Goal: Task Accomplishment & Management: Complete application form

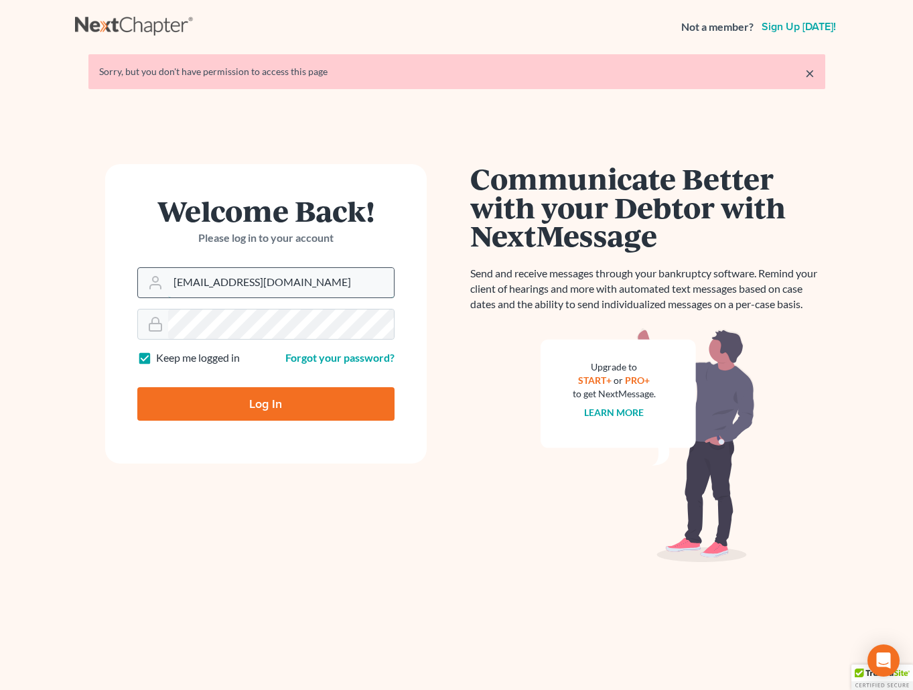
click at [304, 282] on input "brittcostomarnold@gmail.com" at bounding box center [281, 282] width 226 height 29
drag, startPoint x: 319, startPoint y: 283, endPoint x: 170, endPoint y: 281, distance: 149.4
click at [170, 281] on input "brittcostomarnold@gmail.com" at bounding box center [281, 282] width 226 height 29
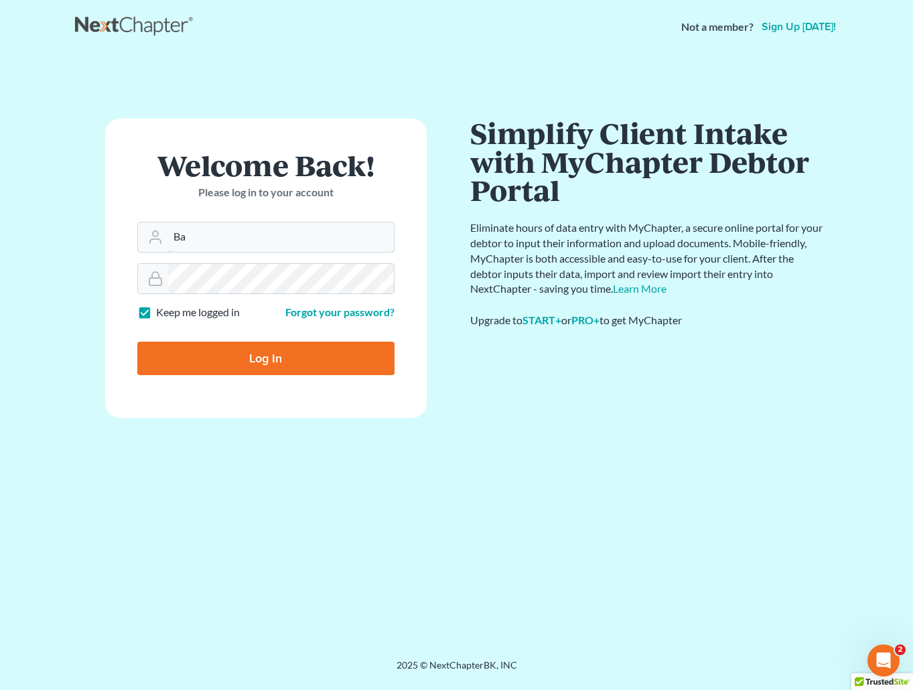
type input "[EMAIL_ADDRESS][DOMAIN_NAME]"
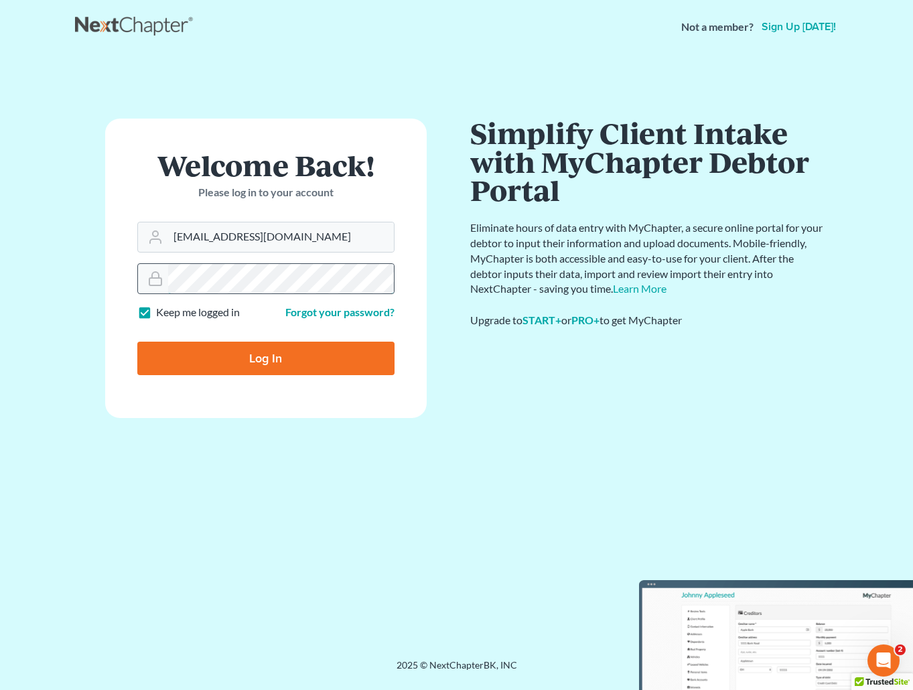
click at [147, 284] on div at bounding box center [265, 278] width 257 height 31
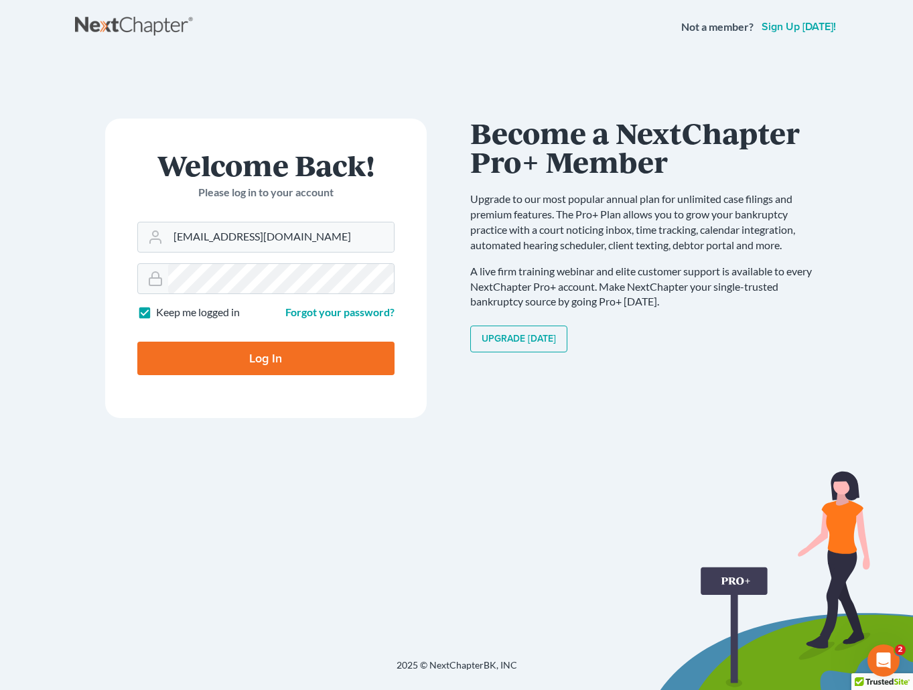
click at [264, 354] on input "Log In" at bounding box center [265, 359] width 257 height 34
type input "Thinking..."
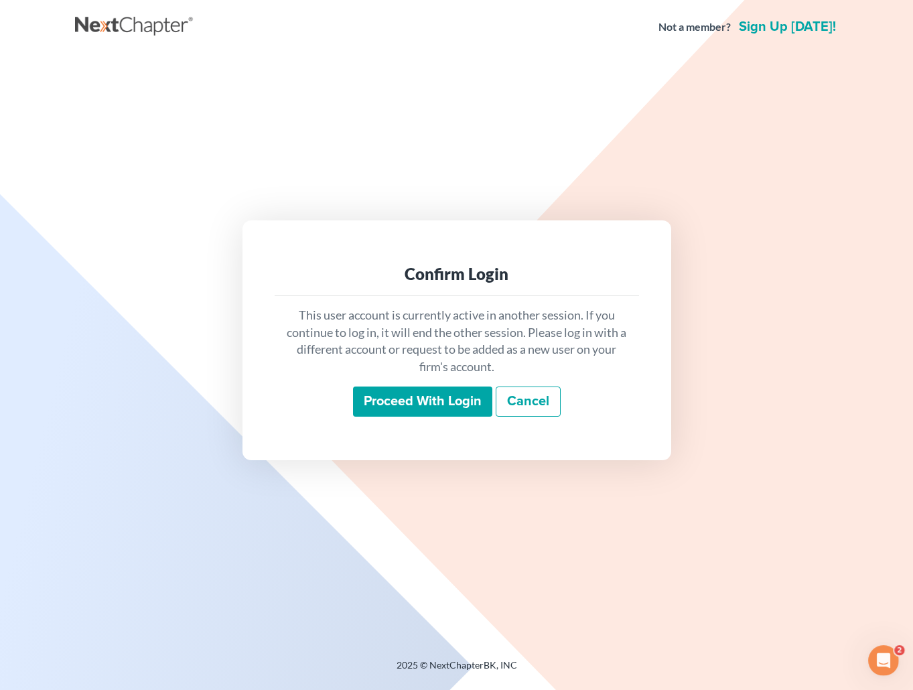
click at [466, 403] on input "Proceed with login" at bounding box center [422, 402] width 139 height 31
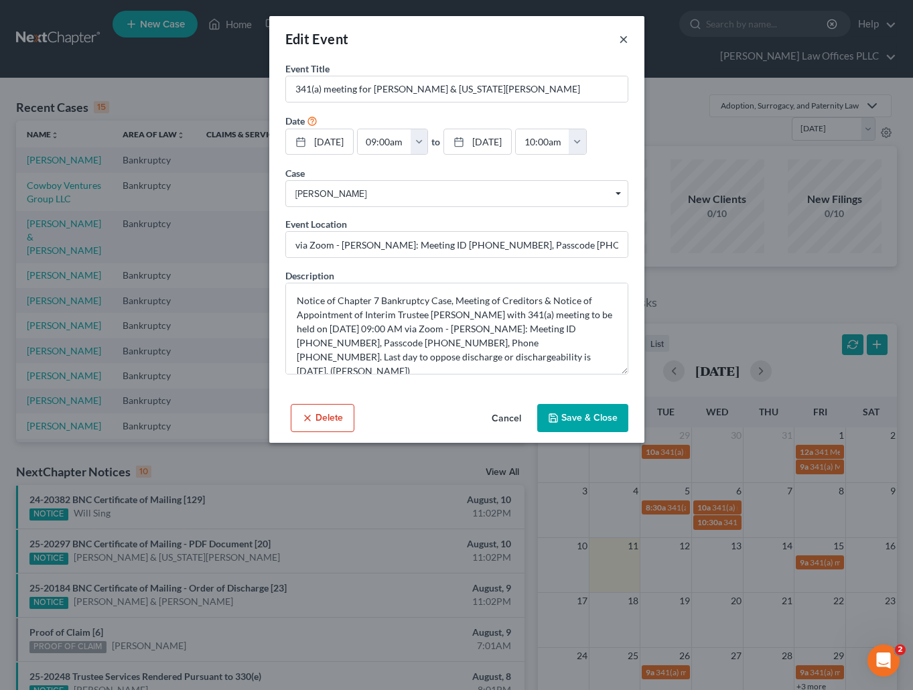
click at [622, 38] on button "×" at bounding box center [623, 39] width 9 height 16
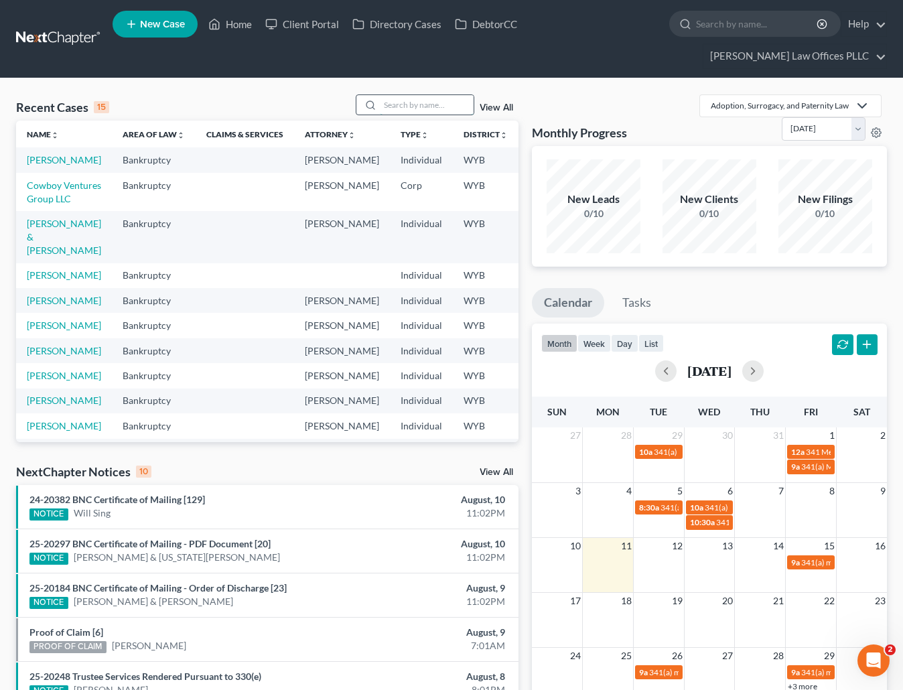
click at [398, 95] on input "search" at bounding box center [427, 104] width 94 height 19
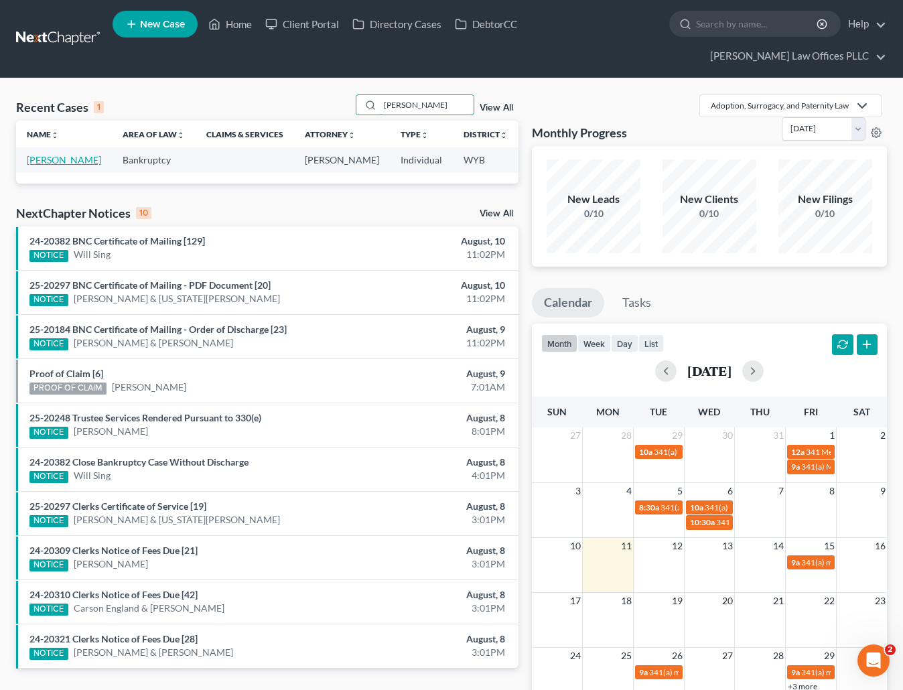
type input "Jensen"
click at [40, 154] on link "[PERSON_NAME]" at bounding box center [64, 159] width 74 height 11
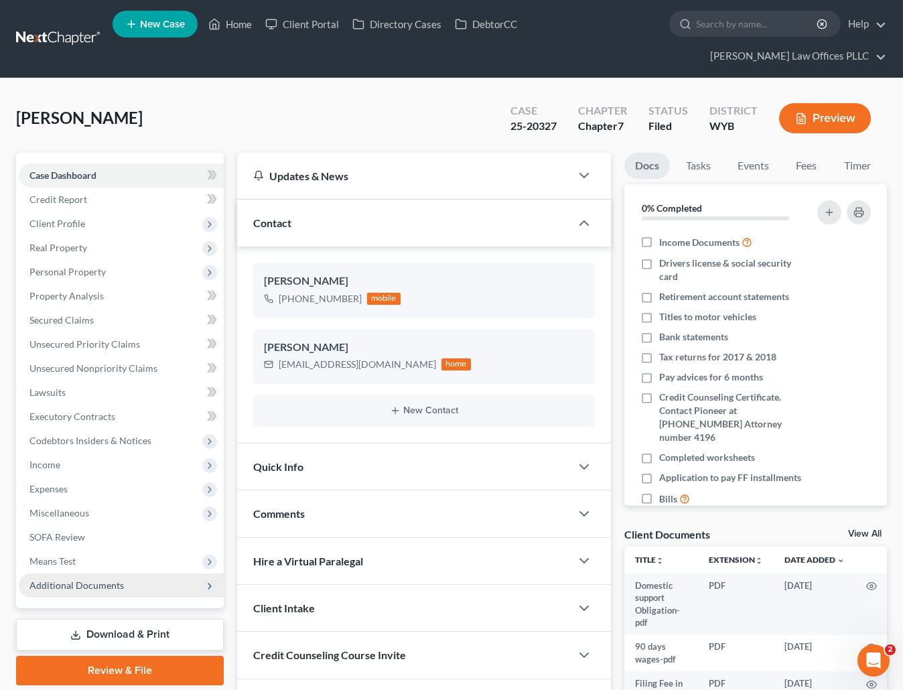
click at [89, 580] on span "Additional Documents" at bounding box center [76, 585] width 94 height 11
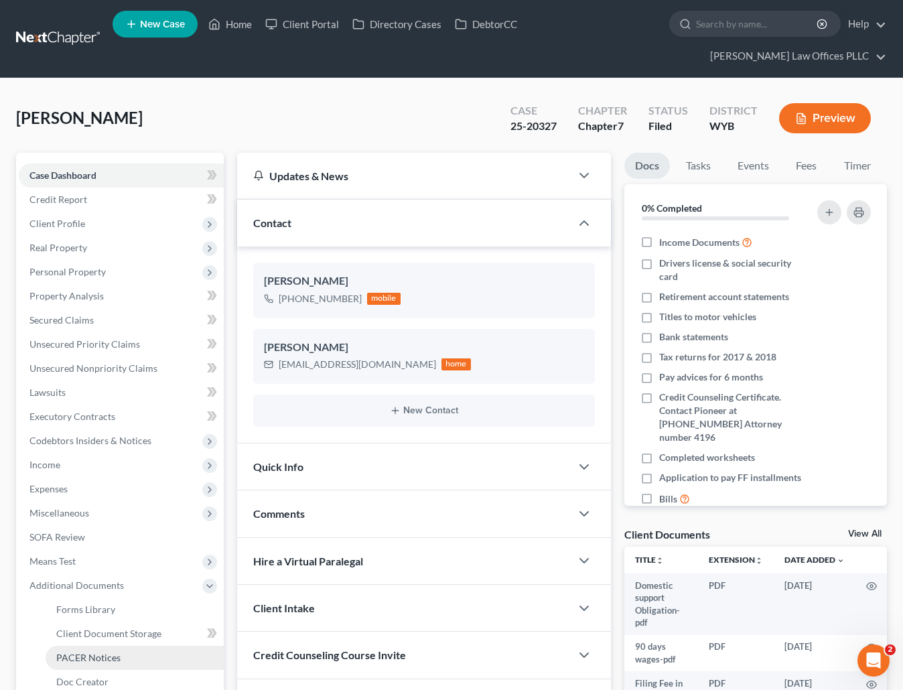
click at [105, 652] on span "PACER Notices" at bounding box center [88, 657] width 64 height 11
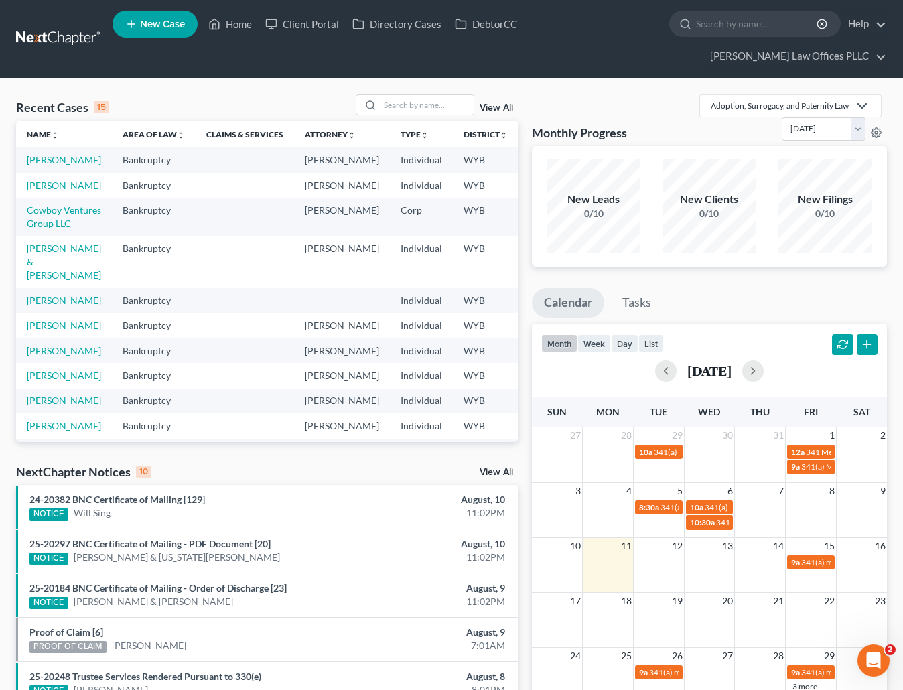
click at [6, 131] on div "Recent Cases 15 View All Name unfold_more expand_more expand_less Area of Law u…" at bounding box center [451, 521] width 903 height 886
click at [391, 95] on input "search" at bounding box center [427, 104] width 94 height 19
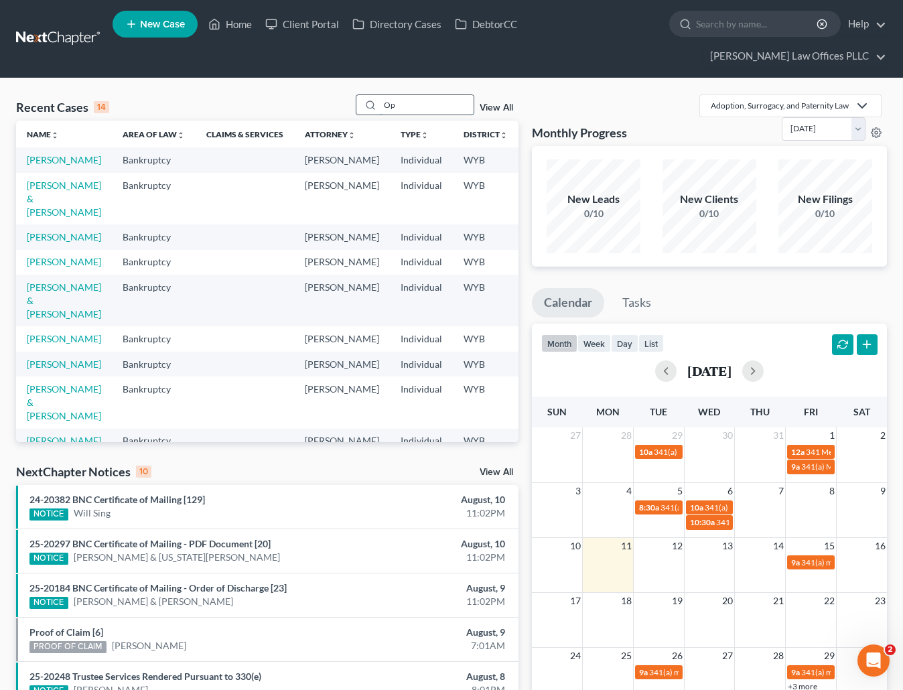
type input "O"
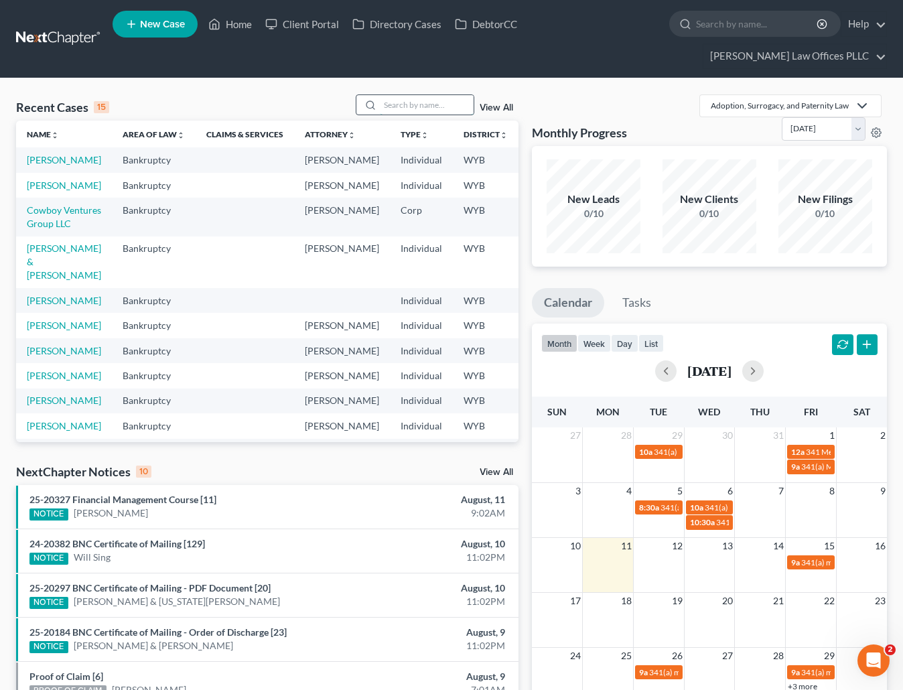
click at [398, 95] on input "search" at bounding box center [427, 104] width 94 height 19
type input "[PERSON_NAME]"
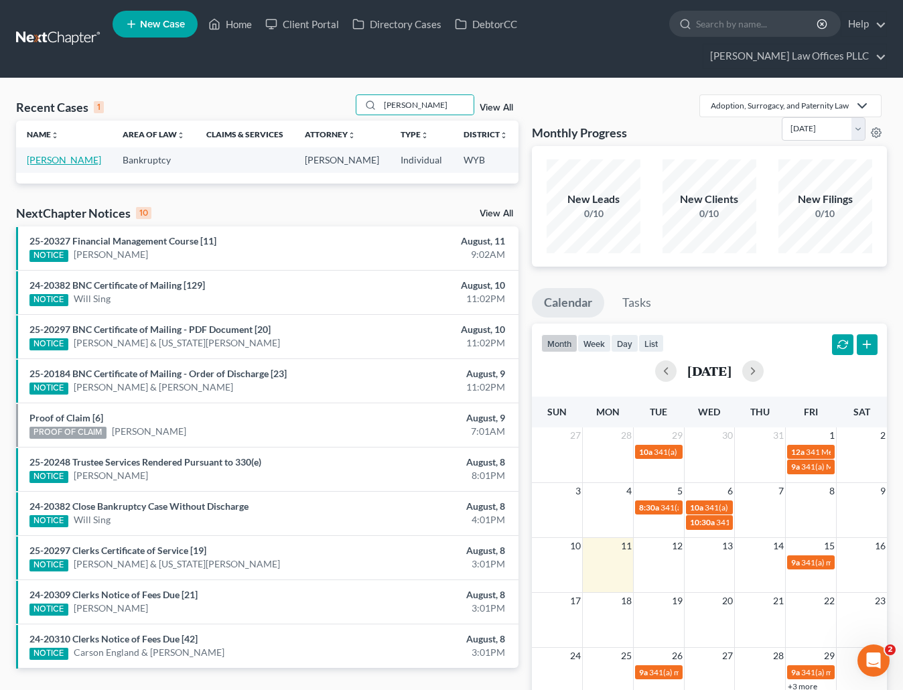
click at [41, 154] on link "[PERSON_NAME]" at bounding box center [64, 159] width 74 height 11
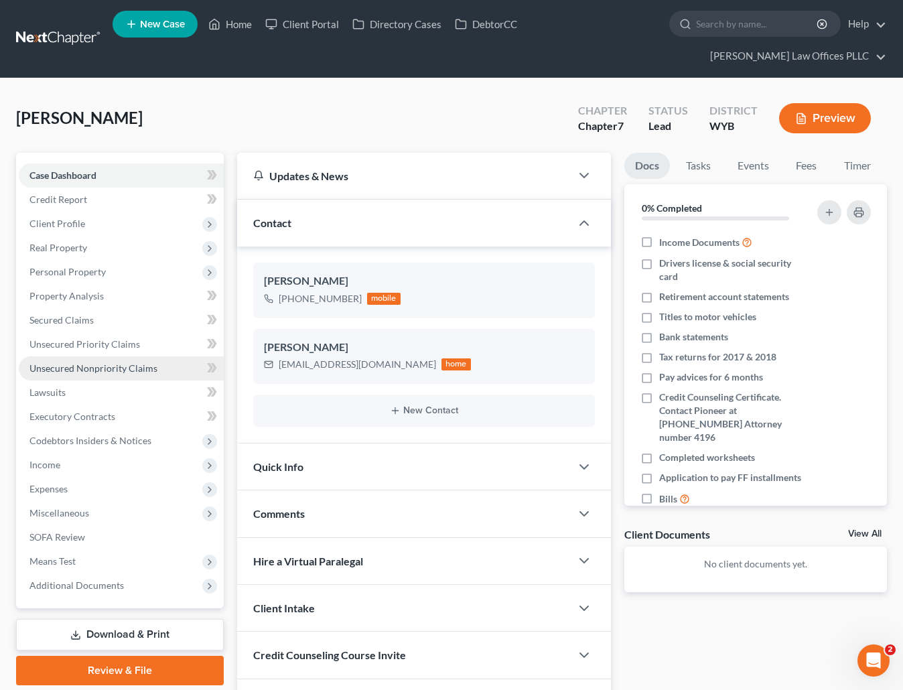
click at [94, 363] on span "Unsecured Nonpriority Claims" at bounding box center [93, 368] width 128 height 11
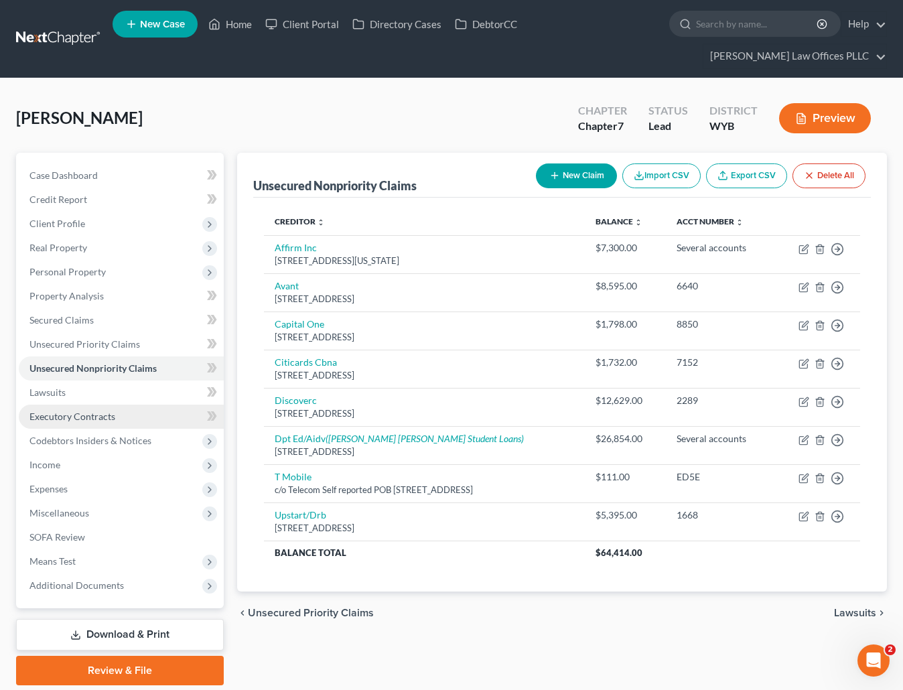
click at [98, 411] on span "Executory Contracts" at bounding box center [72, 416] width 86 height 11
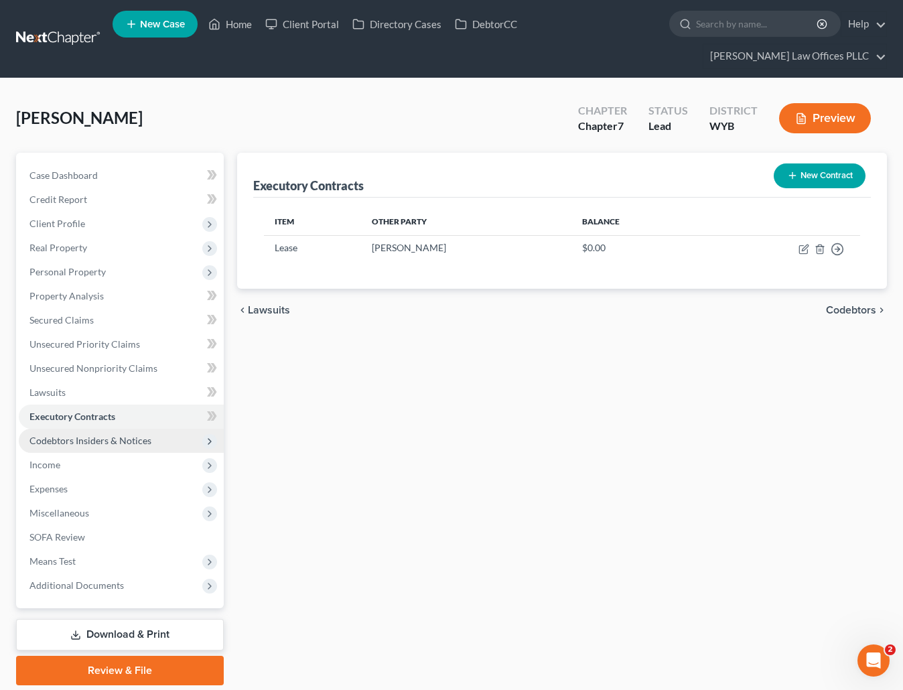
click at [101, 435] on span "Codebtors Insiders & Notices" at bounding box center [90, 440] width 122 height 11
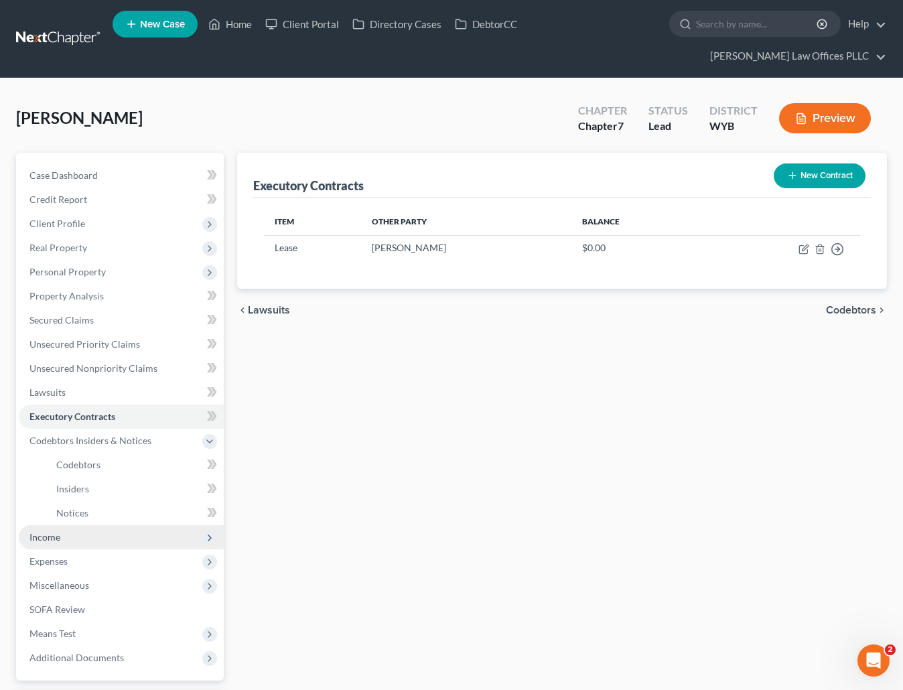
click at [53, 531] on span "Income" at bounding box center [44, 536] width 31 height 11
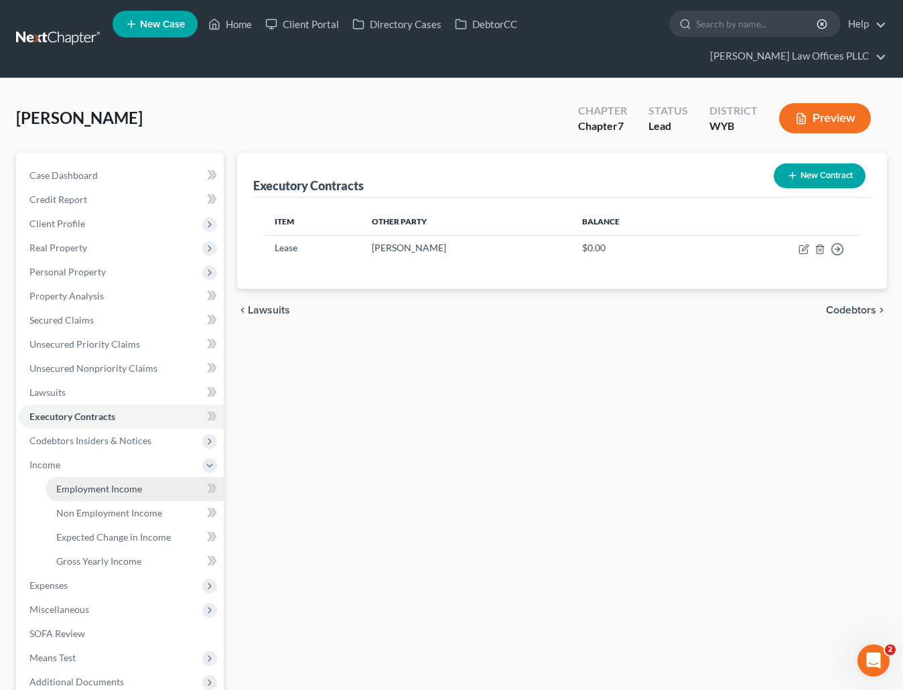
click at [113, 483] on span "Employment Income" at bounding box center [99, 488] width 86 height 11
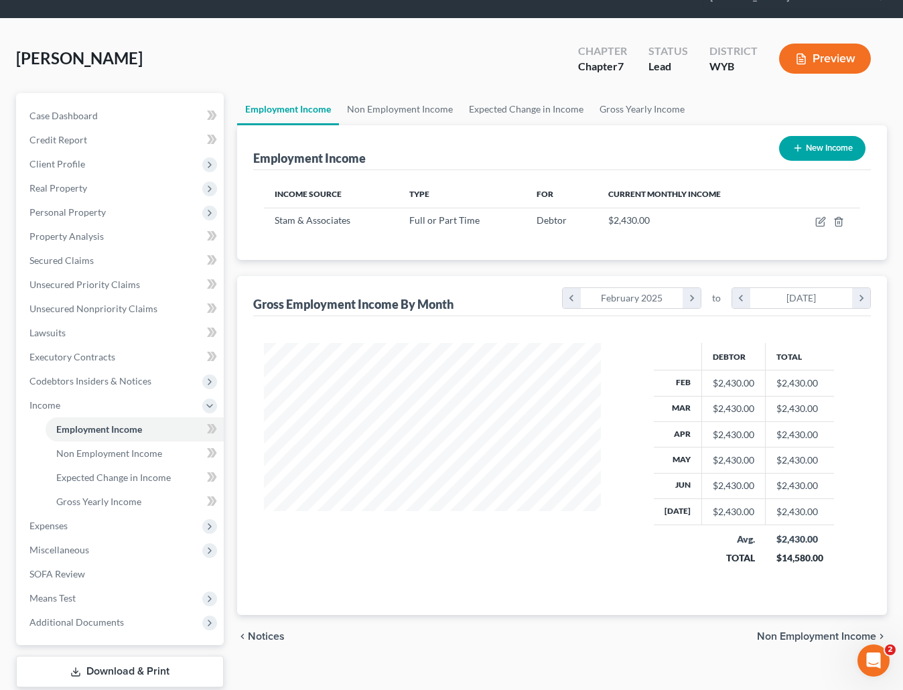
scroll to position [119, 0]
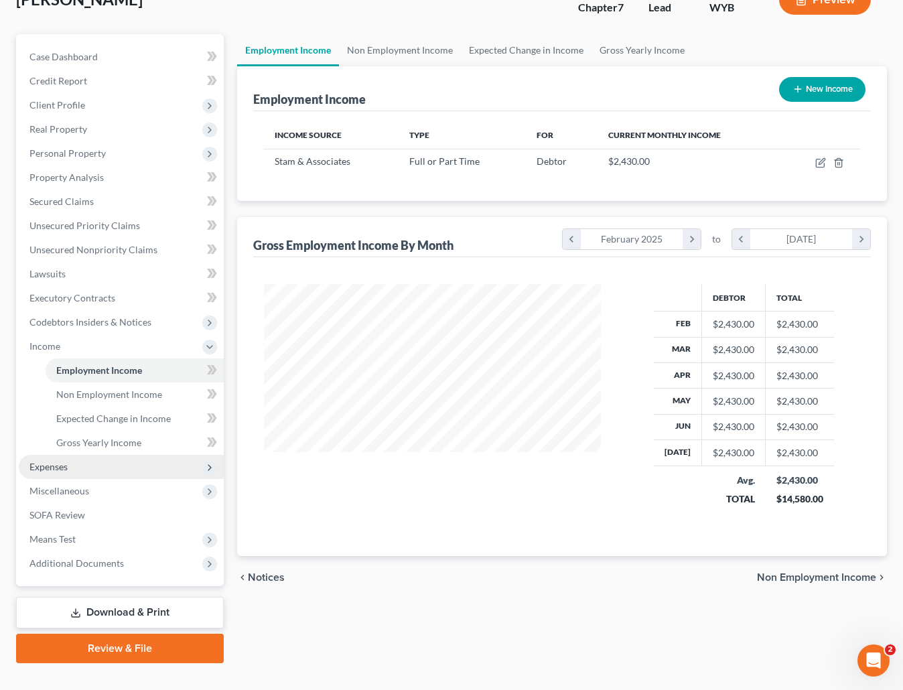
click at [80, 455] on span "Expenses" at bounding box center [121, 467] width 205 height 24
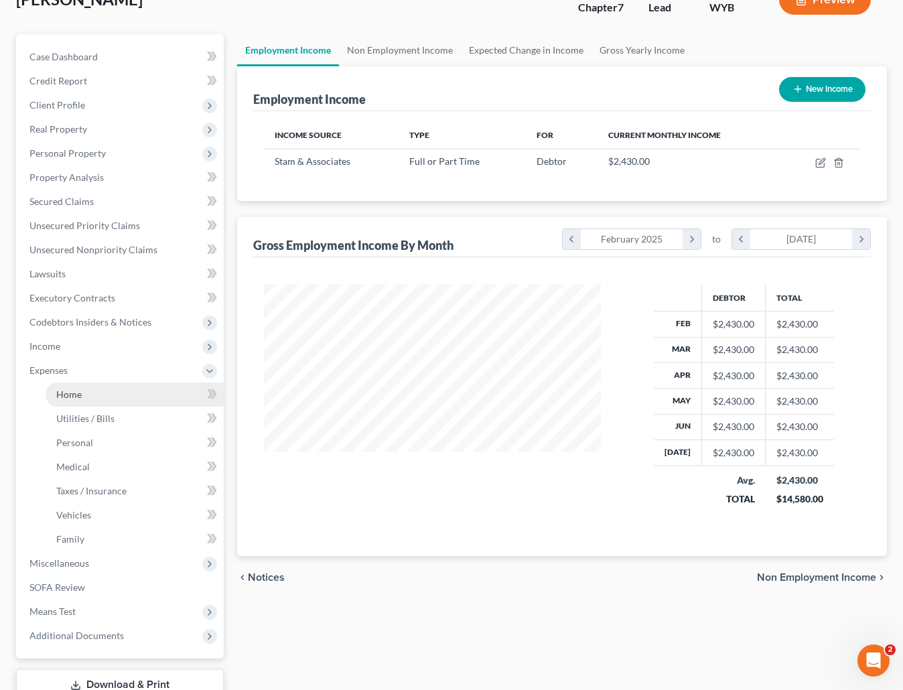
click at [88, 383] on link "Home" at bounding box center [135, 395] width 178 height 24
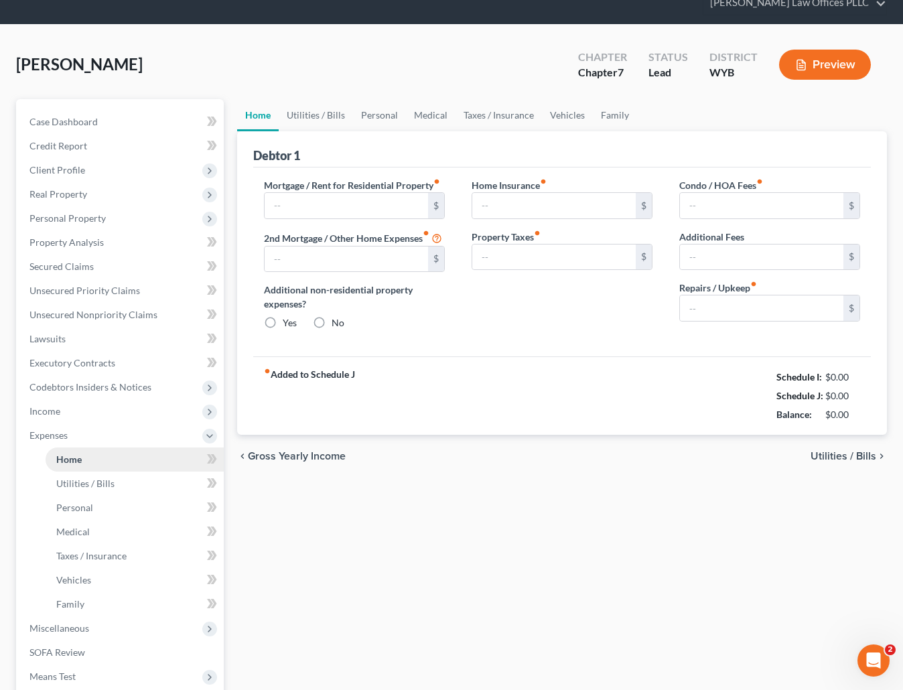
type input "1,000.00"
type input "0.00"
radio input "true"
type input "0.00"
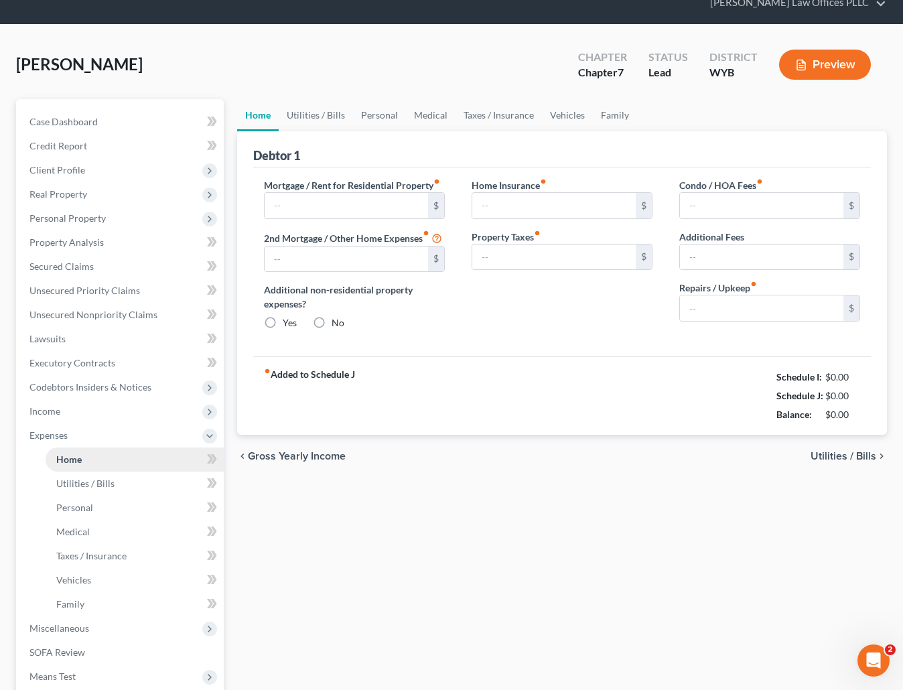
type input "0.00"
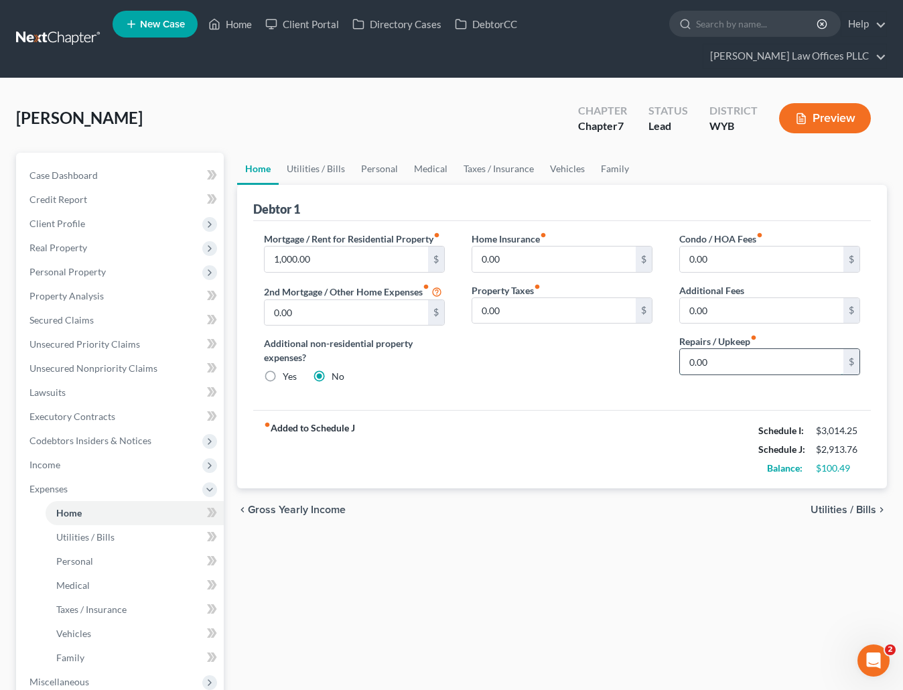
click at [718, 349] on input "0.00" at bounding box center [761, 361] width 163 height 25
type input "20.00"
click at [316, 153] on link "Utilities / Bills" at bounding box center [316, 169] width 74 height 32
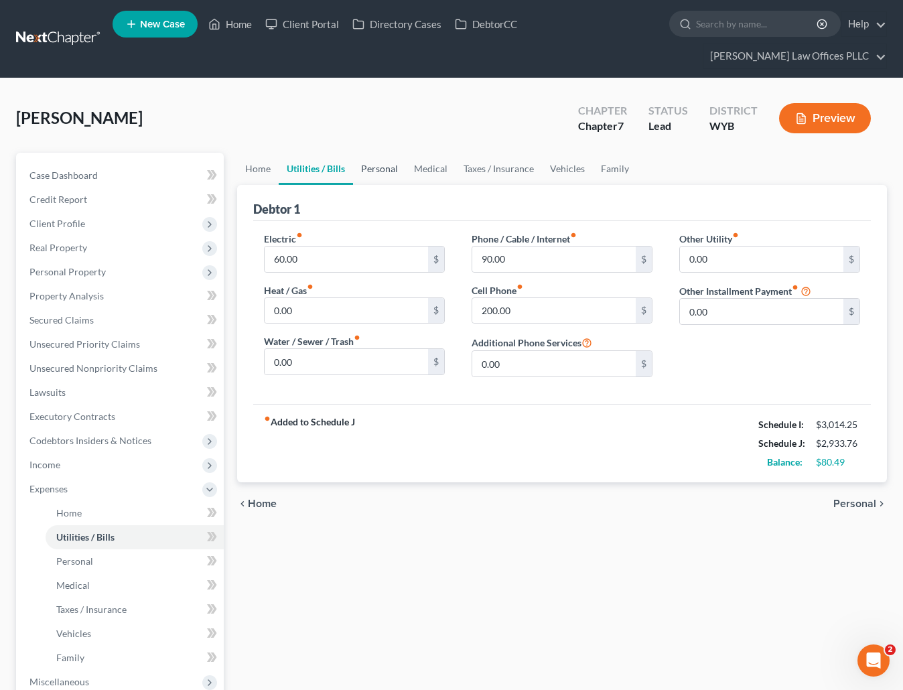
click at [381, 153] on link "Personal" at bounding box center [379, 169] width 53 height 32
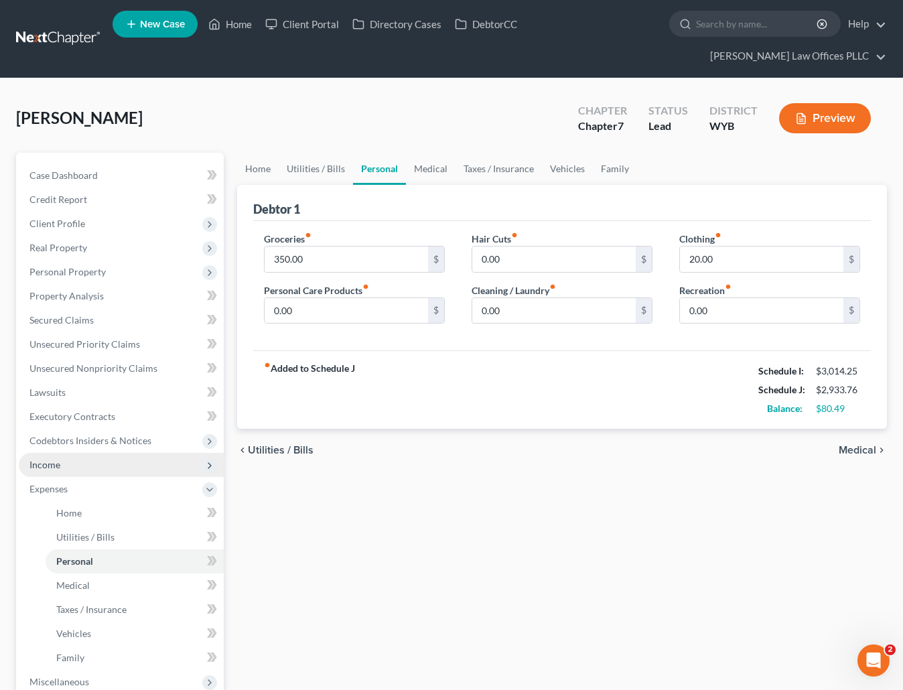
click at [63, 453] on span "Income" at bounding box center [121, 465] width 205 height 24
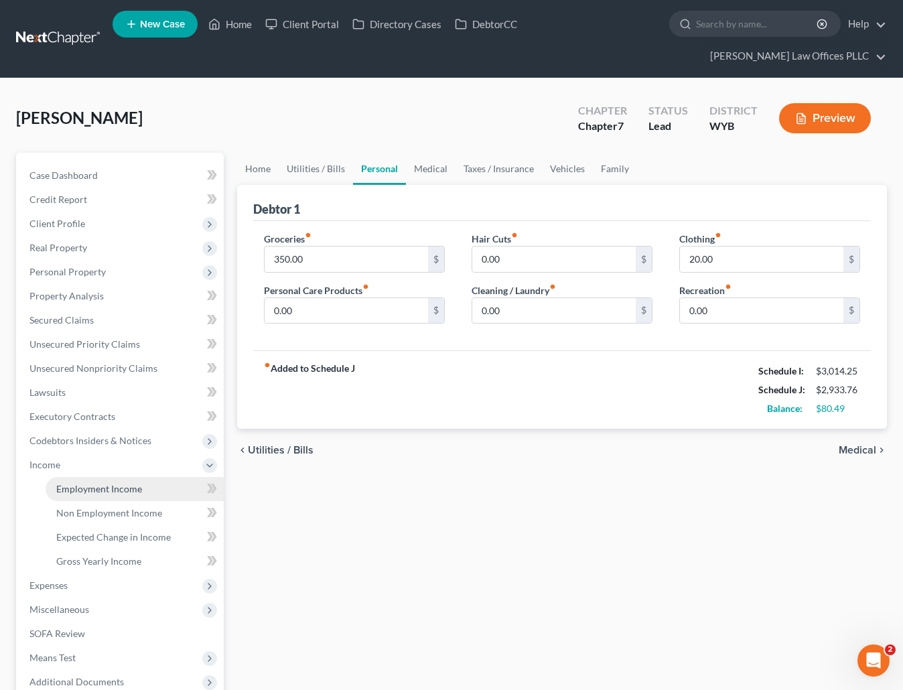
click at [120, 483] on span "Employment Income" at bounding box center [99, 488] width 86 height 11
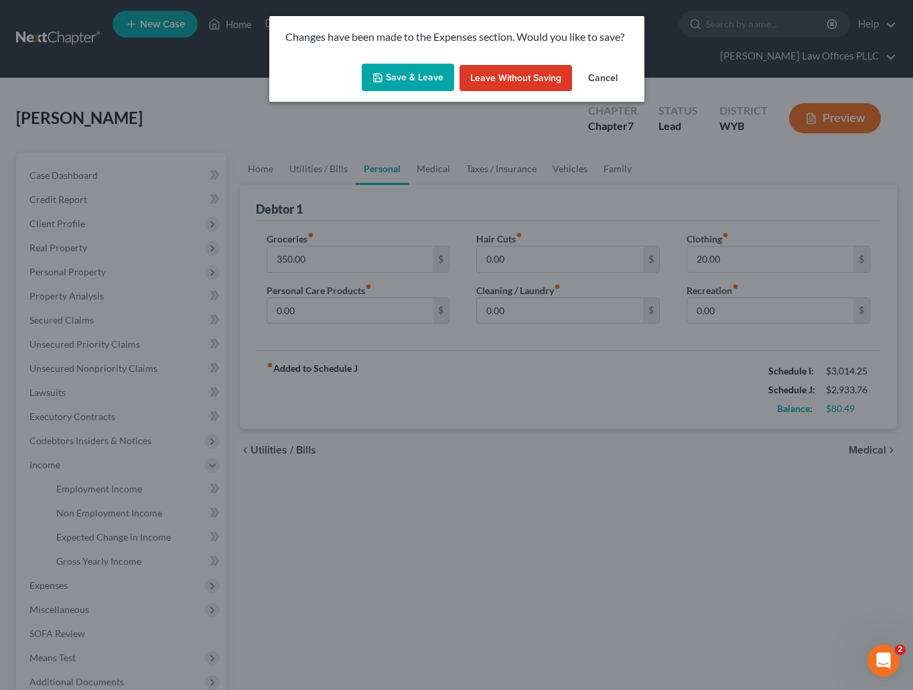
click at [410, 81] on button "Save & Leave" at bounding box center [408, 78] width 92 height 28
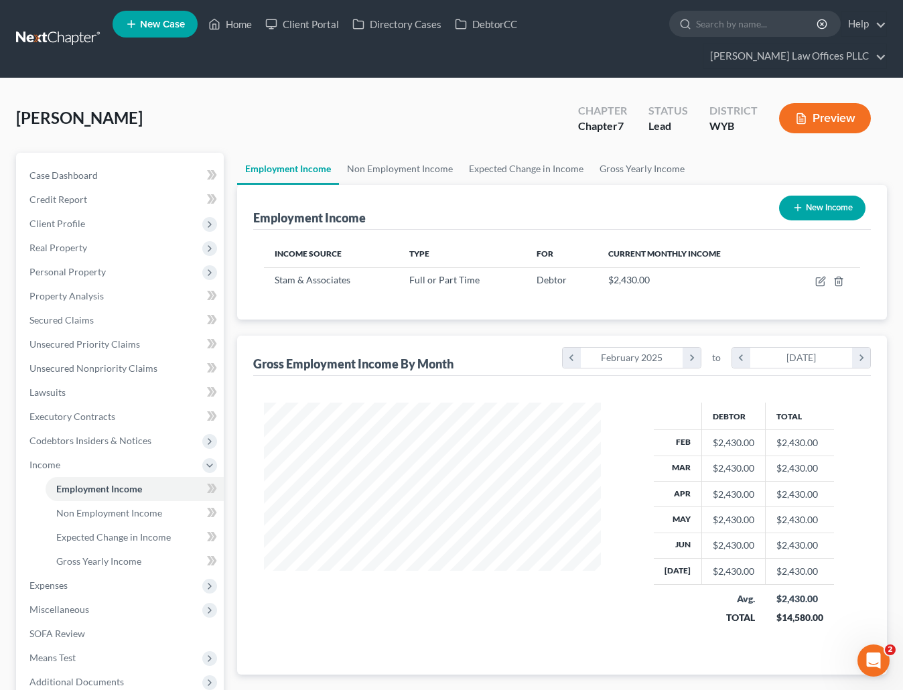
scroll to position [241, 363]
click at [401, 153] on link "Non Employment Income" at bounding box center [400, 169] width 122 height 32
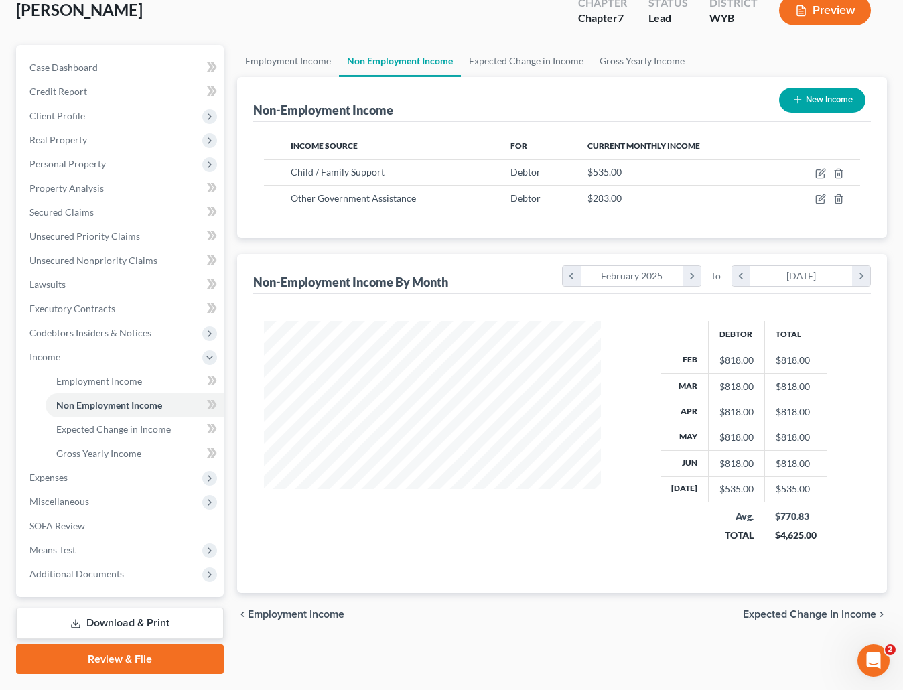
scroll to position [119, 0]
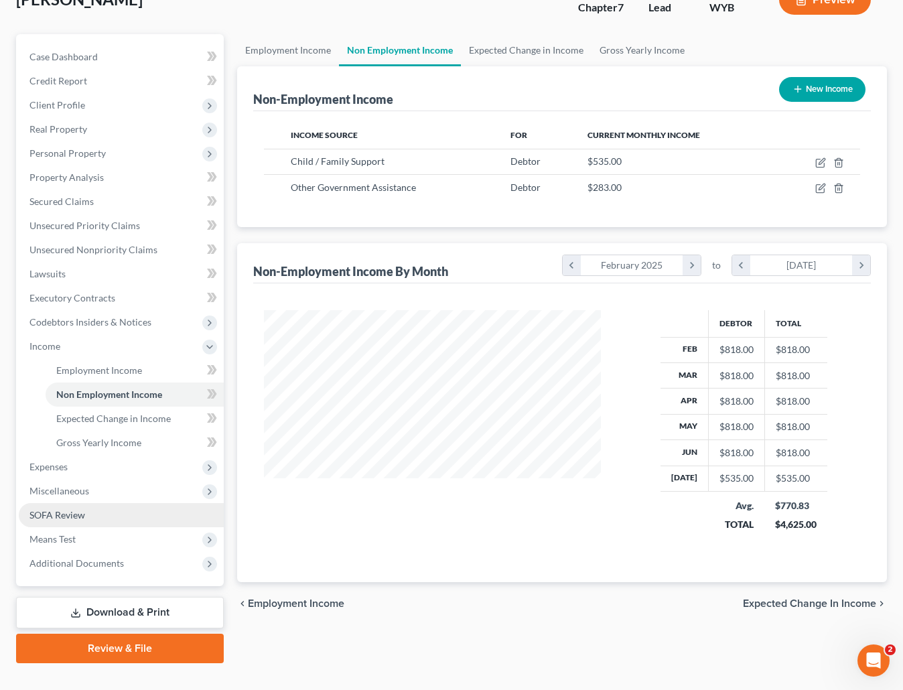
click at [94, 503] on link "SOFA Review" at bounding box center [121, 515] width 205 height 24
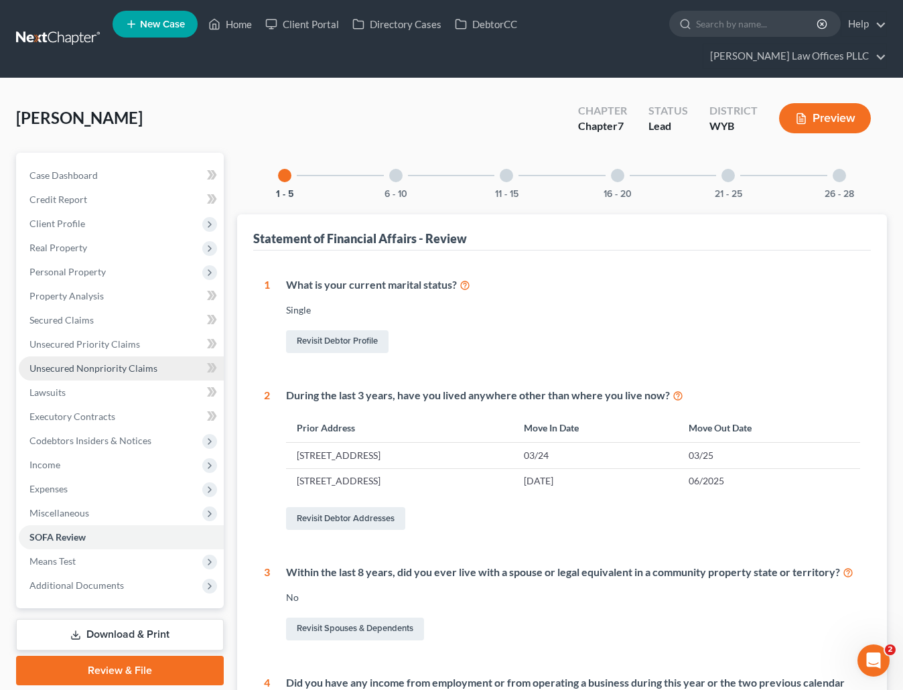
click at [133, 363] on span "Unsecured Nonpriority Claims" at bounding box center [93, 368] width 128 height 11
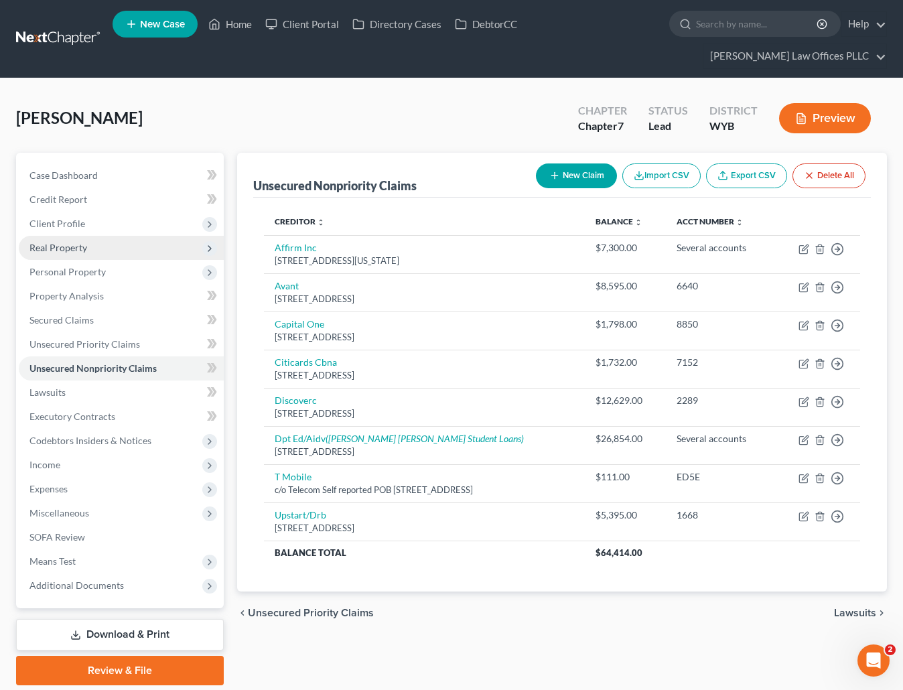
click at [56, 242] on span "Real Property" at bounding box center [58, 247] width 58 height 11
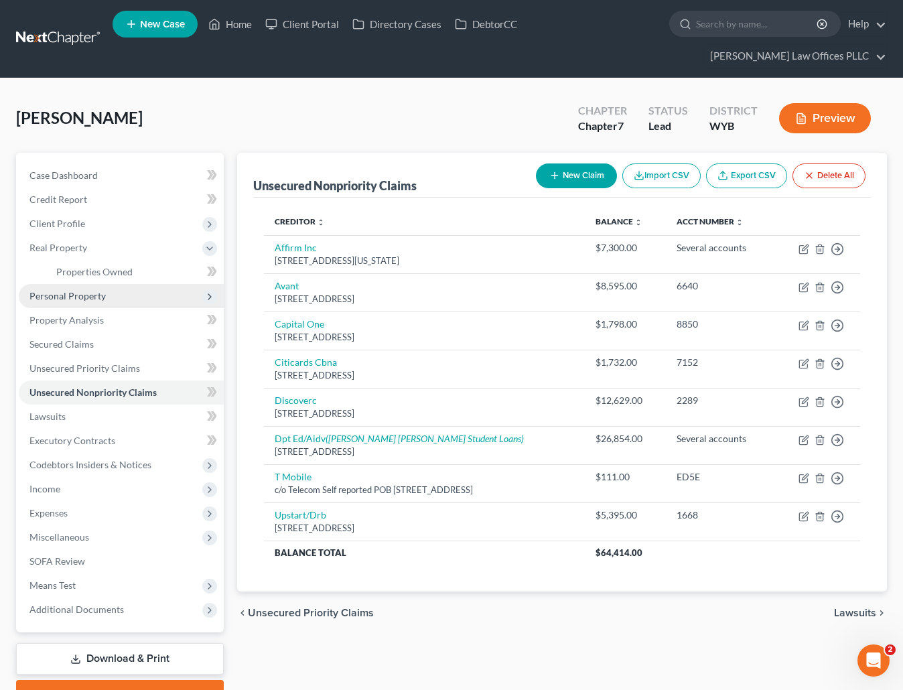
click at [83, 290] on span "Personal Property" at bounding box center [67, 295] width 76 height 11
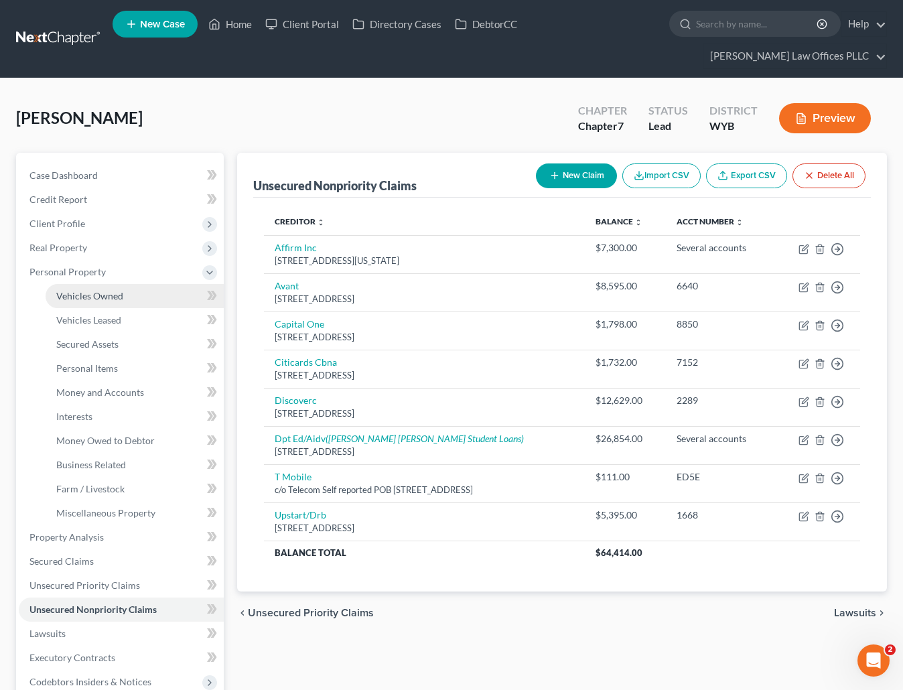
click at [111, 290] on span "Vehicles Owned" at bounding box center [89, 295] width 67 height 11
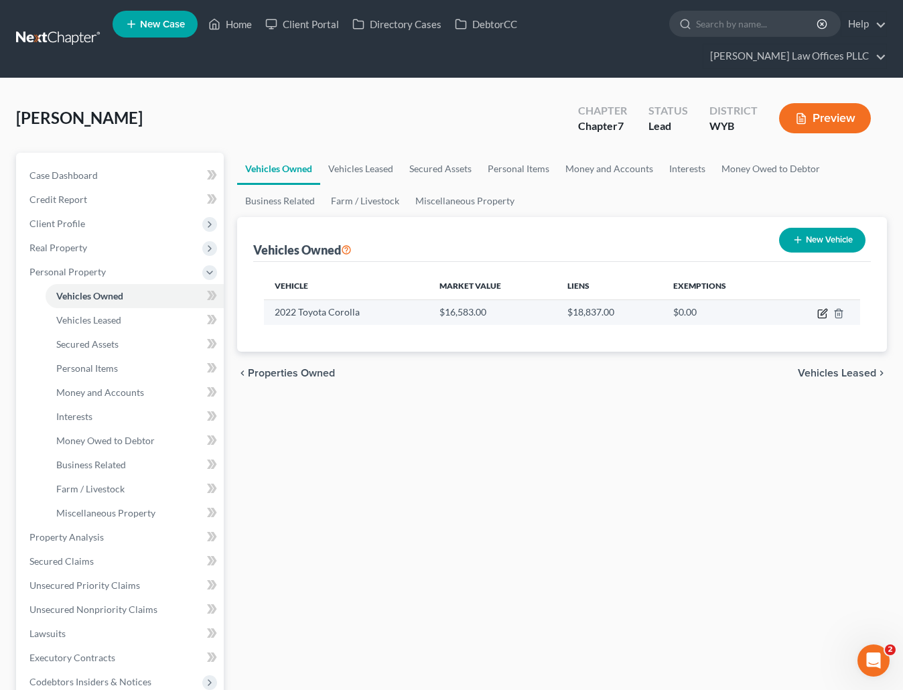
click at [821, 308] on icon "button" at bounding box center [822, 313] width 11 height 11
select select "0"
select select "4"
select select "0"
select select "24"
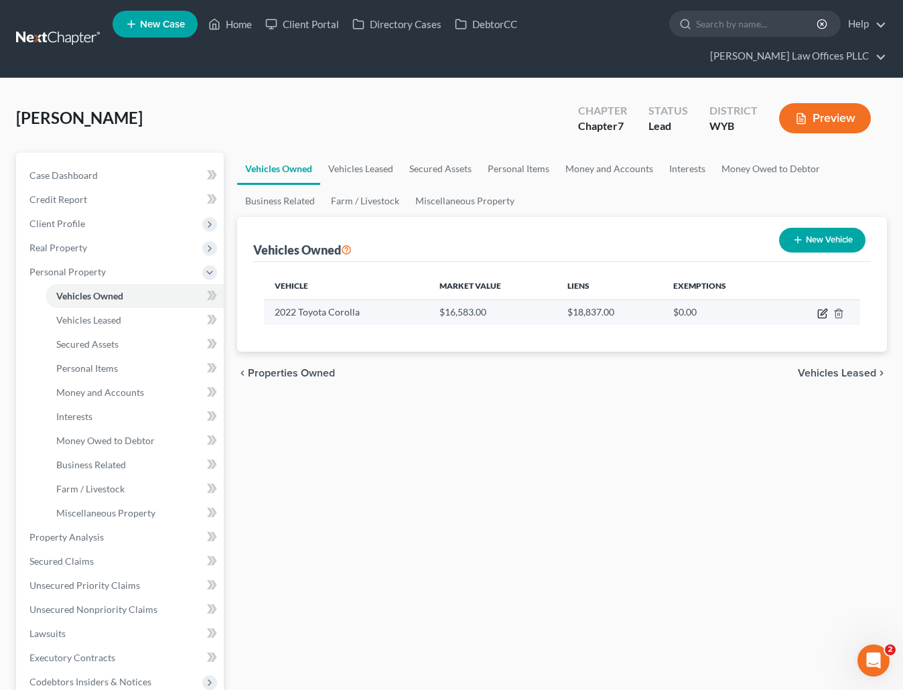
select select "0"
select select "4"
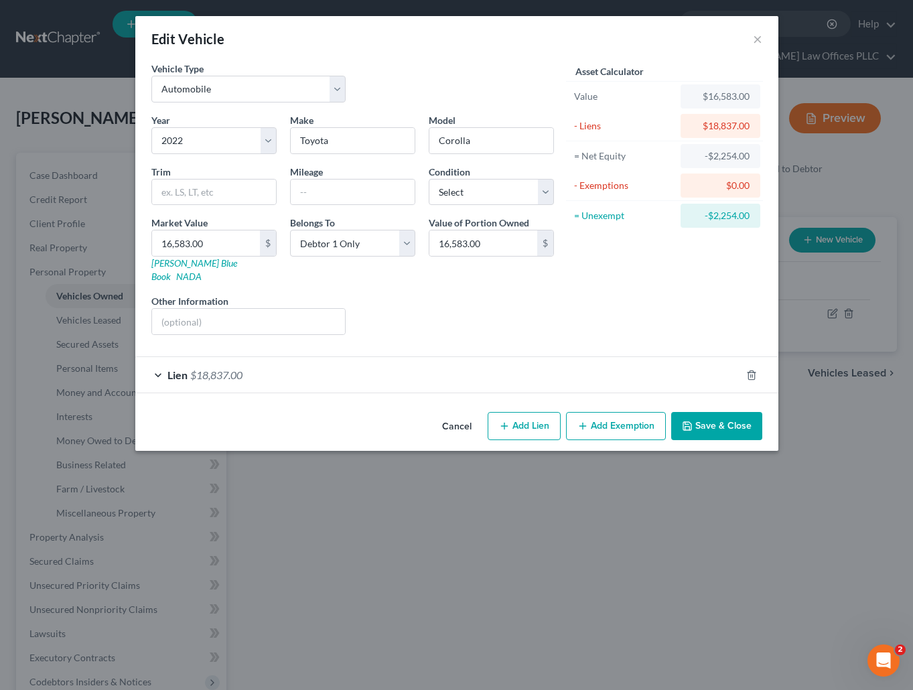
click at [197, 369] on span "$18,837.00" at bounding box center [216, 375] width 52 height 13
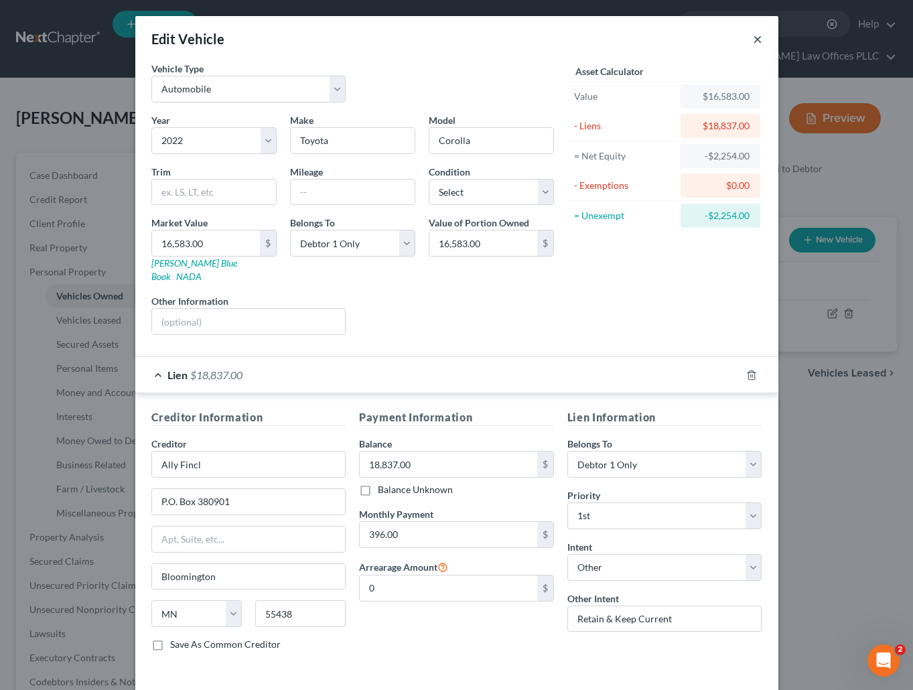
click at [753, 42] on button "×" at bounding box center [757, 39] width 9 height 16
